Goal: Information Seeking & Learning: Learn about a topic

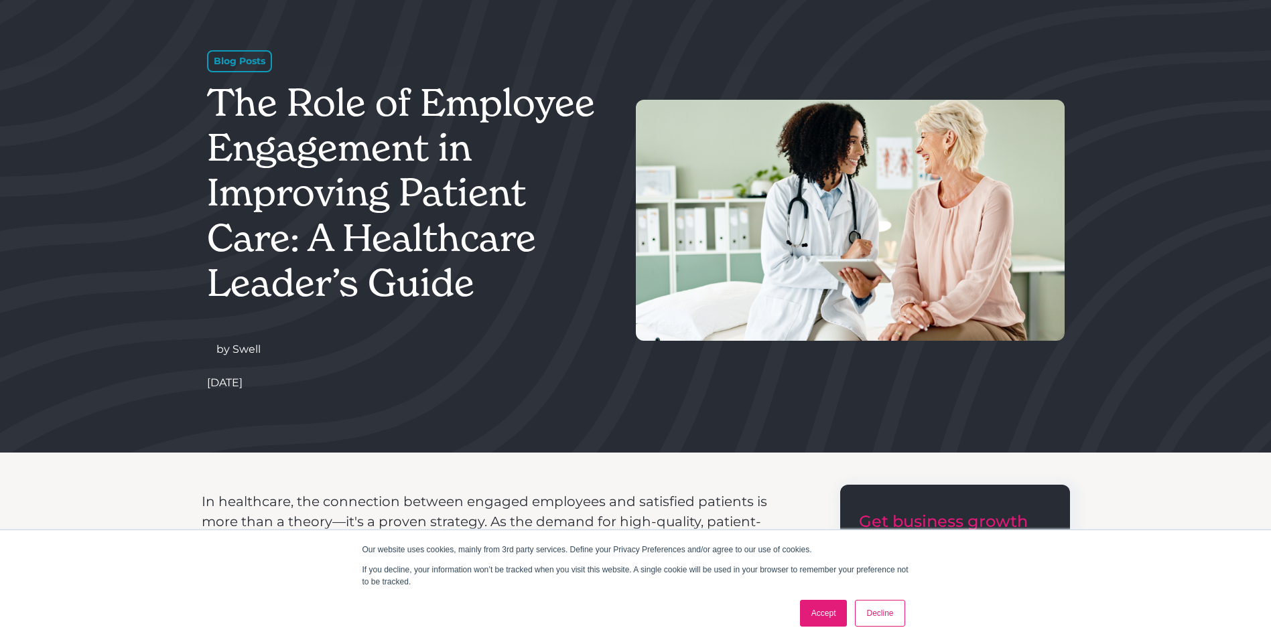
drag, startPoint x: 216, startPoint y: 98, endPoint x: 319, endPoint y: 371, distance: 291.9
click at [319, 371] on div "Blog Posts The Role of Employee Engagement in Improving Patient Care: A Healthc…" at bounding box center [421, 220] width 429 height 341
copy div "The Role of Employee Engagement in Improving Patient Care: A Healthcare Leader’…"
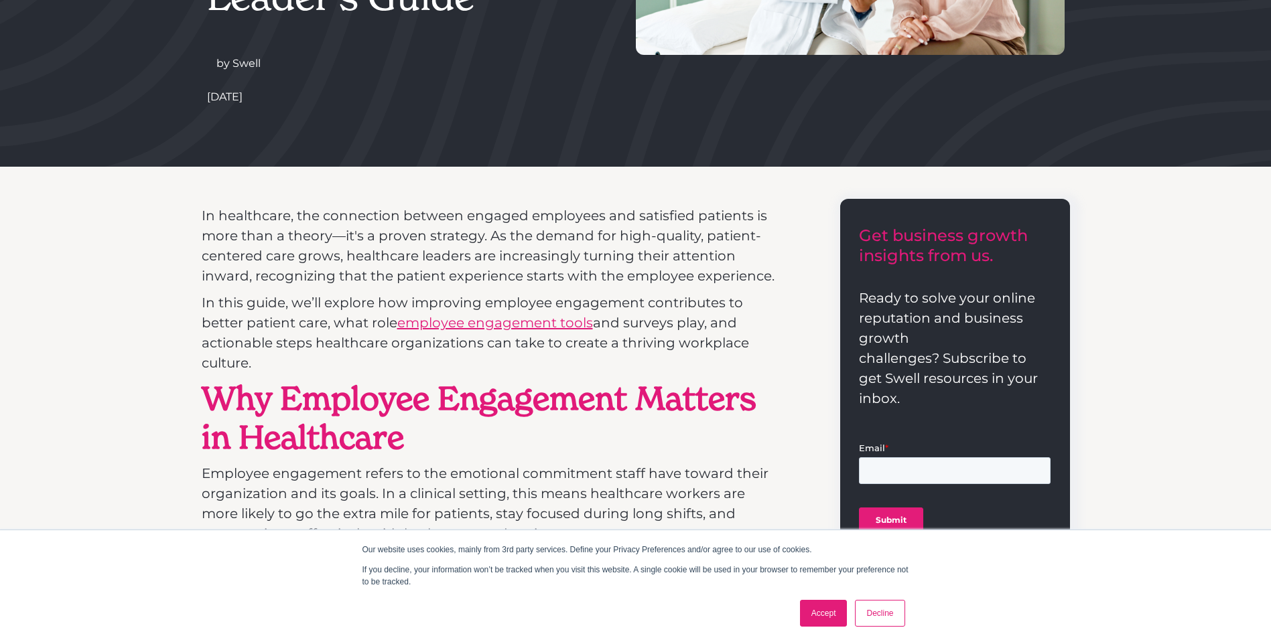
scroll to position [481, 0]
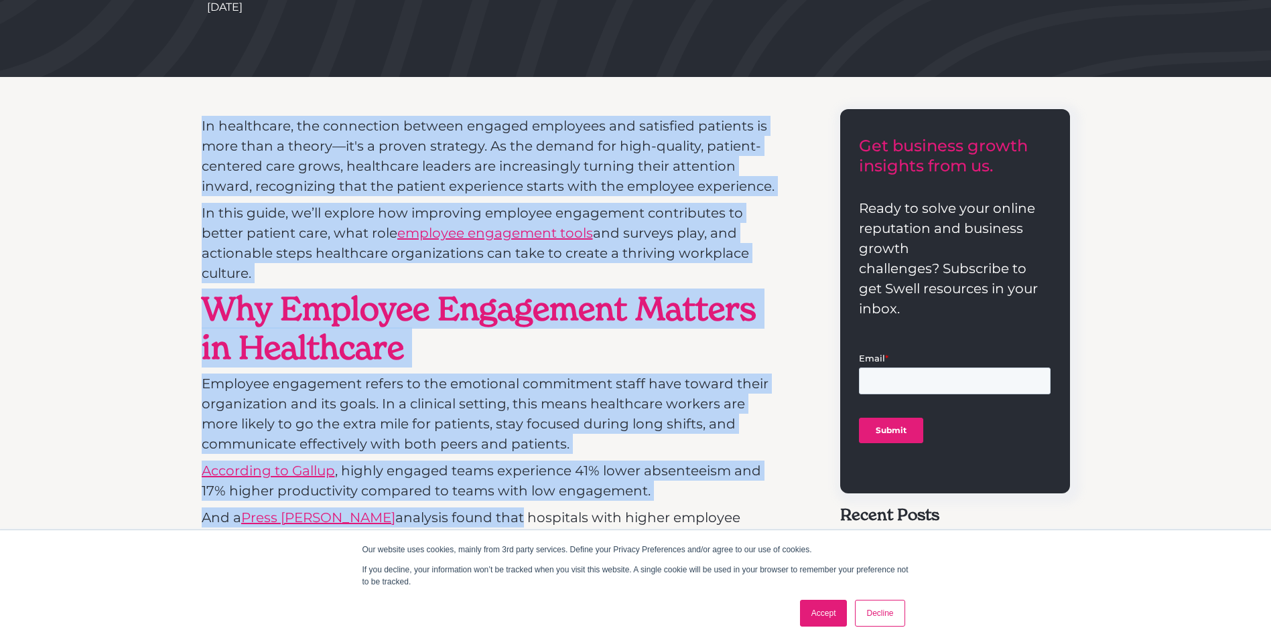
drag, startPoint x: 201, startPoint y: 127, endPoint x: 451, endPoint y: 525, distance: 470.7
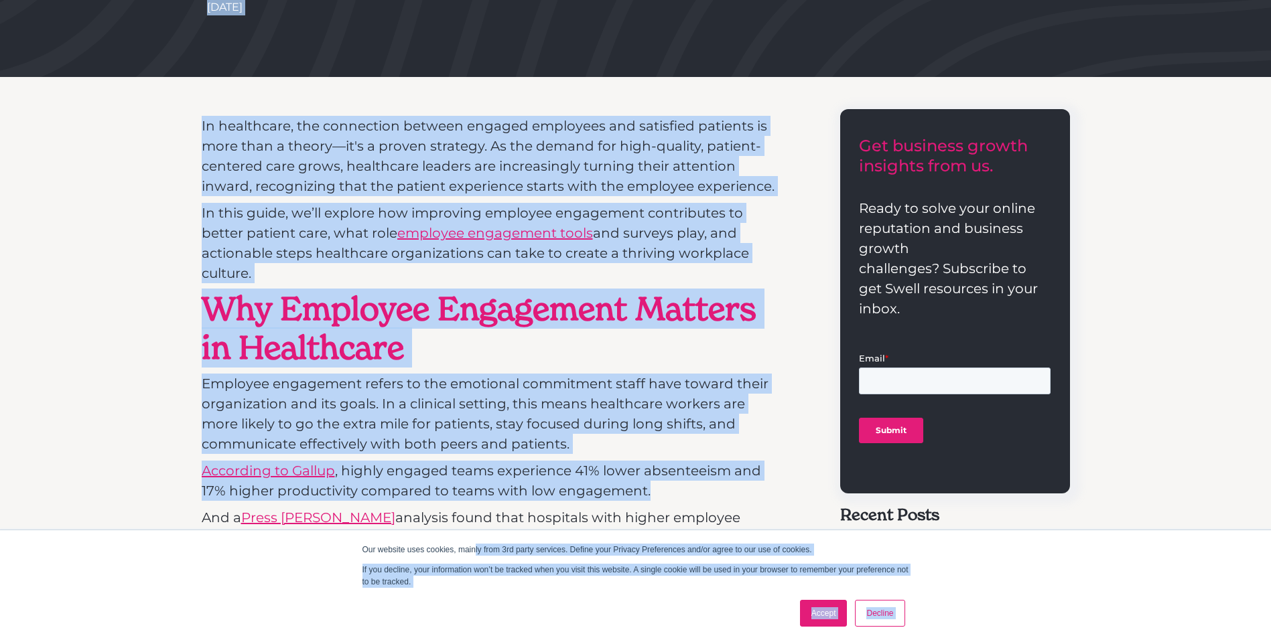
drag, startPoint x: 679, startPoint y: 527, endPoint x: 758, endPoint y: 491, distance: 86.9
copy body "lo ipsu 0do sitam consecte. Adipis elit Seddoei Temporincid utl/et dolor ma ali…"
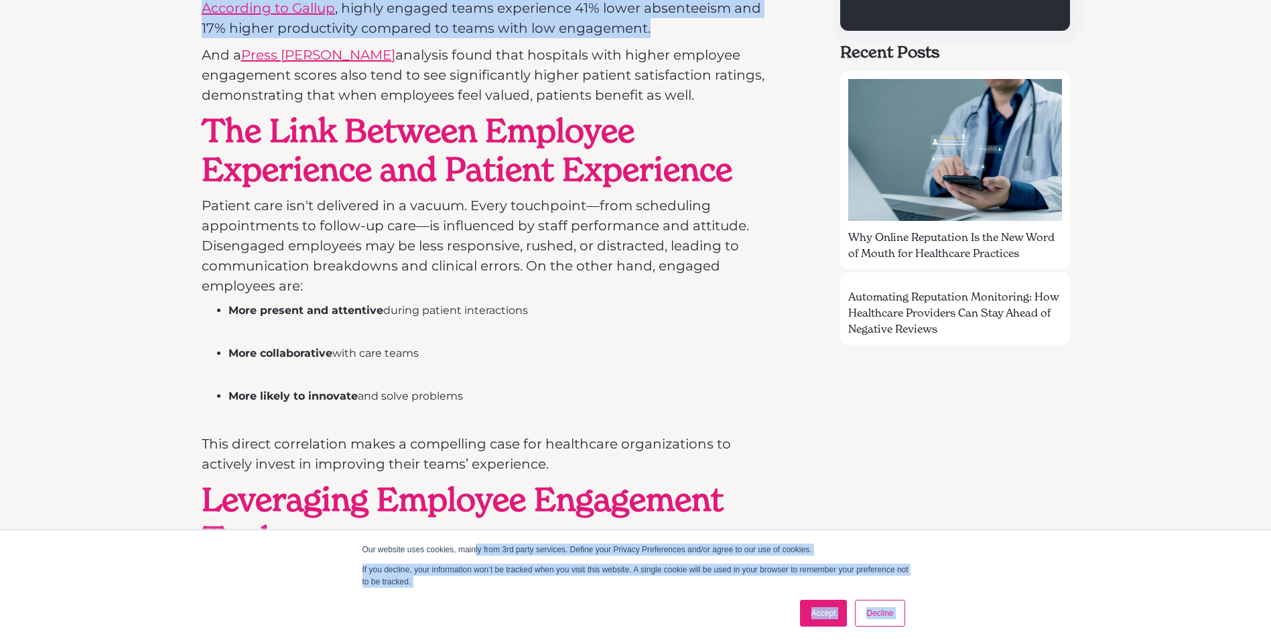
scroll to position [966, 0]
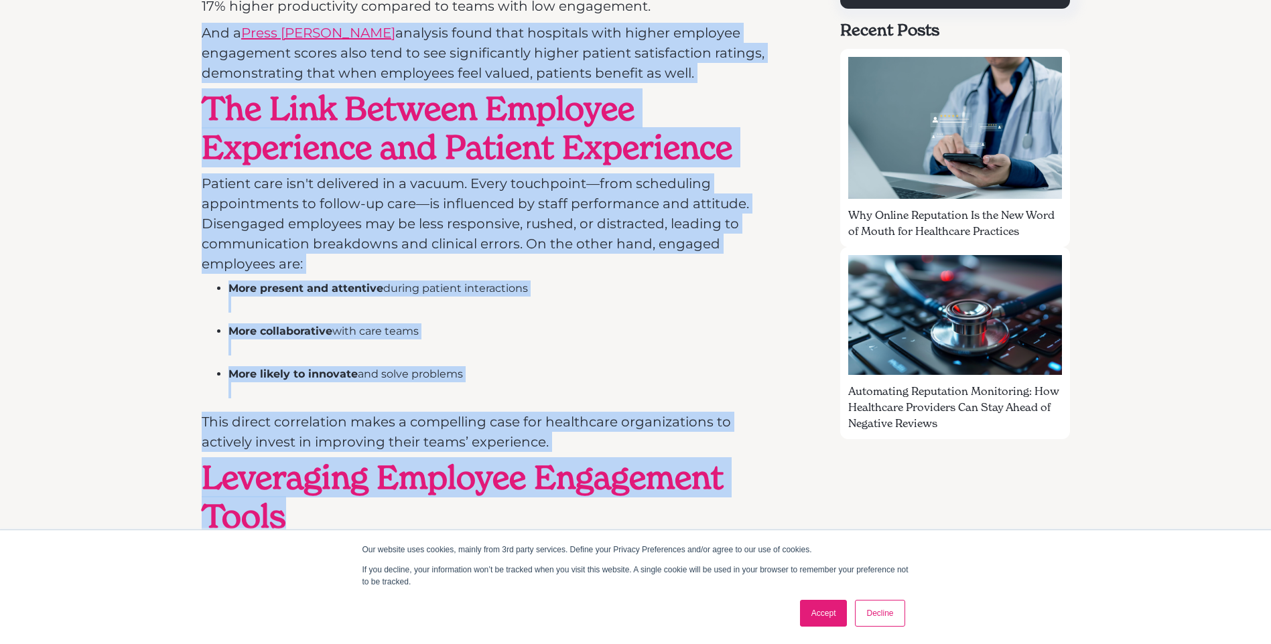
drag, startPoint x: 201, startPoint y: 34, endPoint x: 358, endPoint y: 502, distance: 493.1
copy div "And a Press [PERSON_NAME] analysis found that hospitals with higher employee en…"
click at [883, 626] on link "Decline" at bounding box center [880, 613] width 50 height 27
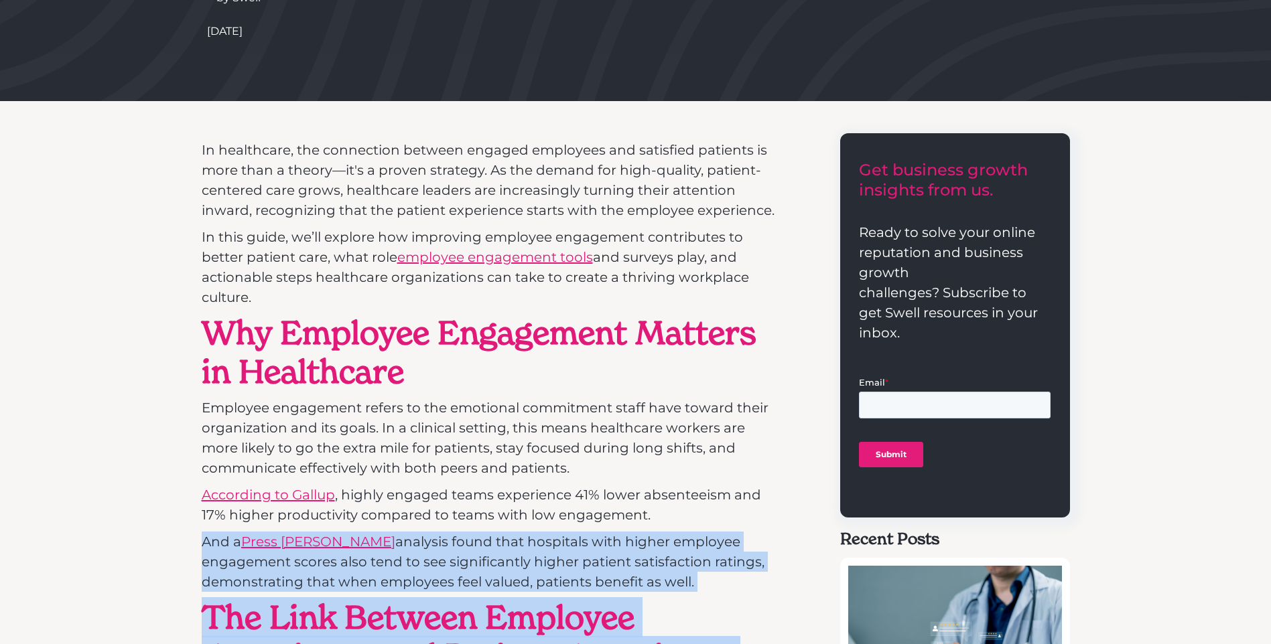
scroll to position [455, 0]
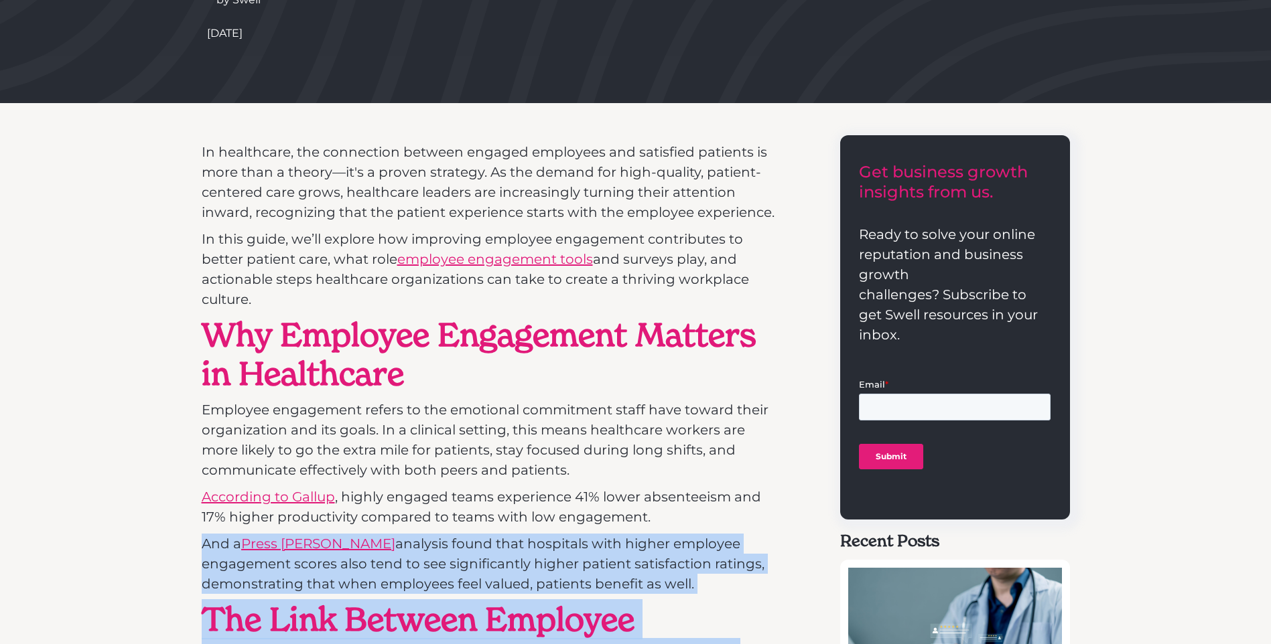
drag, startPoint x: 453, startPoint y: 133, endPoint x: 200, endPoint y: 158, distance: 253.8
copy div "Lo ipsumdolor, sit ametconsec adipisc elitsed doeiusmod tem incididun utlabore …"
